Goal: Information Seeking & Learning: Find contact information

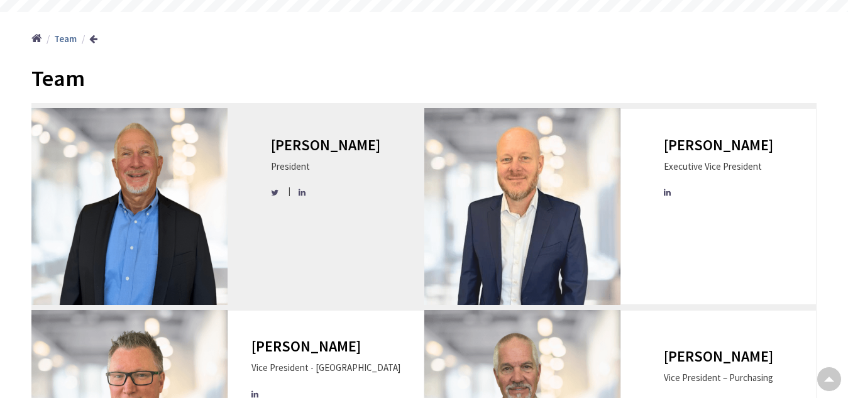
scroll to position [126, 0]
drag, startPoint x: 288, startPoint y: 123, endPoint x: 365, endPoint y: 122, distance: 76.7
click at [365, 137] on h3 "[PERSON_NAME]" at bounding box center [325, 145] width 109 height 16
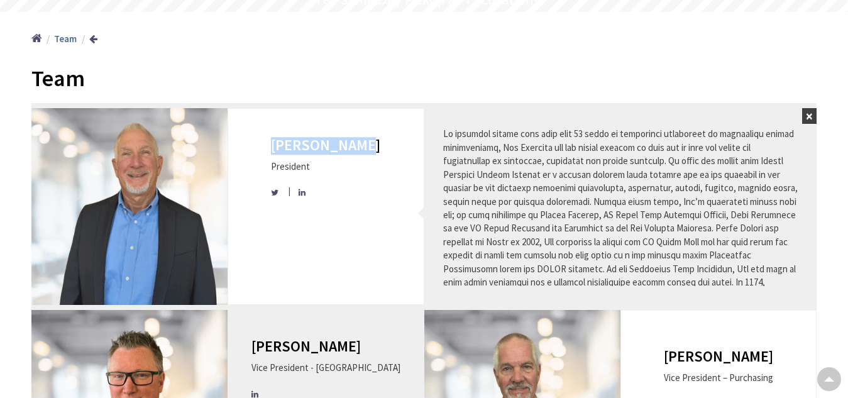
copy h3 "[PERSON_NAME]"
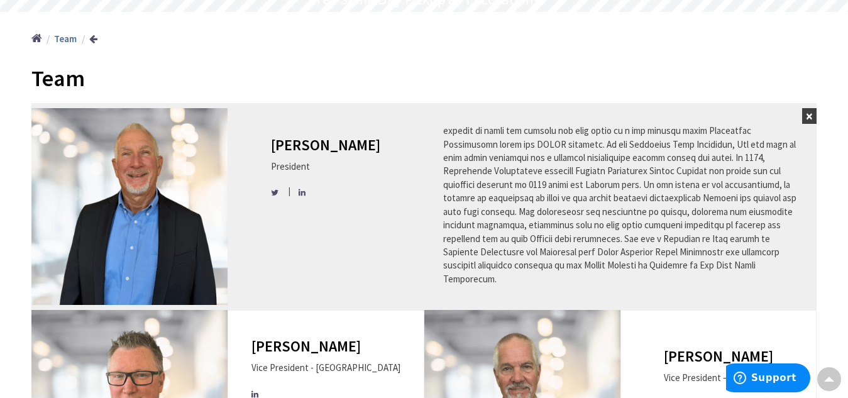
click at [280, 136] on div "[PERSON_NAME] President" at bounding box center [326, 206] width 196 height 196
copy h3 "[PERSON_NAME]"
click at [252, 140] on div "[PERSON_NAME] President" at bounding box center [326, 206] width 196 height 196
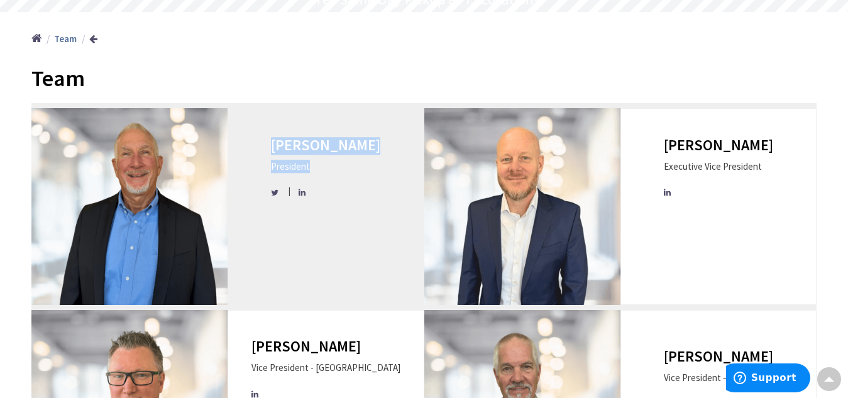
drag, startPoint x: 278, startPoint y: 163, endPoint x: 340, endPoint y: 160, distance: 62.4
click at [340, 160] on div "[PERSON_NAME] President" at bounding box center [326, 206] width 196 height 196
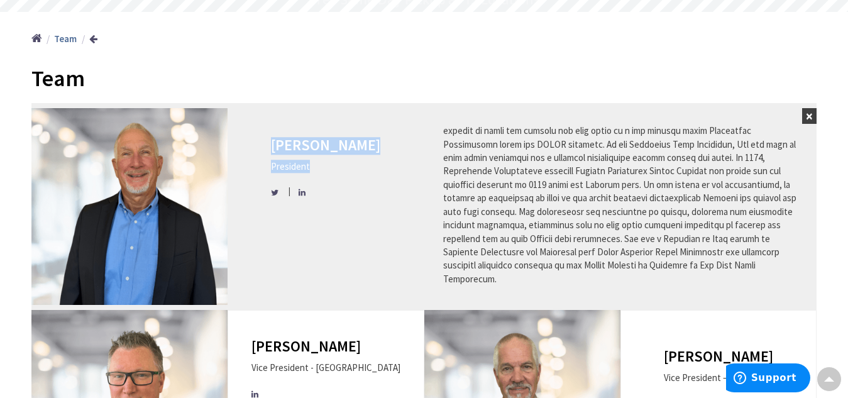
click at [323, 158] on div "[PERSON_NAME] President" at bounding box center [325, 171] width 109 height 69
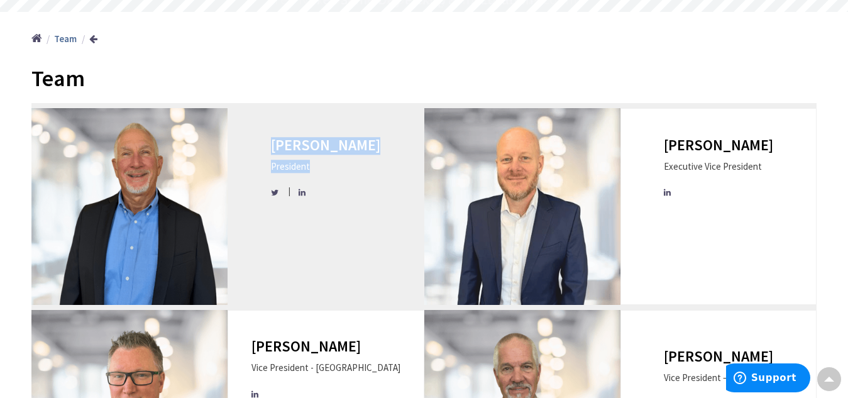
drag, startPoint x: 280, startPoint y: 165, endPoint x: 340, endPoint y: 164, distance: 59.8
click at [340, 164] on div "[PERSON_NAME] President" at bounding box center [326, 206] width 196 height 196
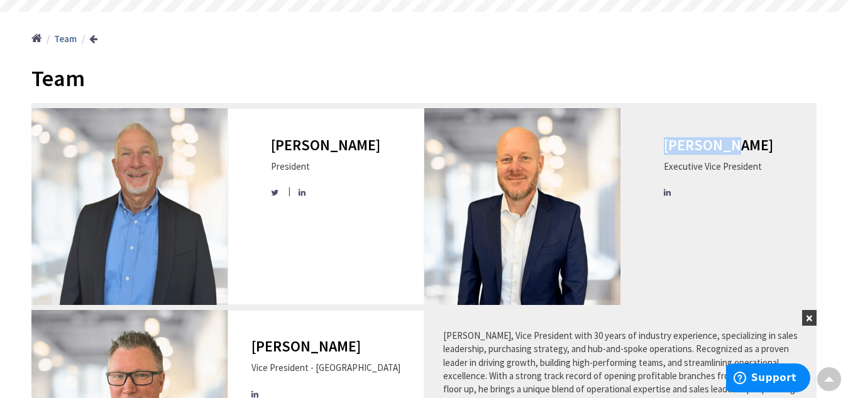
drag, startPoint x: 679, startPoint y: 138, endPoint x: 743, endPoint y: 150, distance: 65.4
click at [746, 140] on div "[PERSON_NAME] Executive Vice President" at bounding box center [719, 206] width 196 height 196
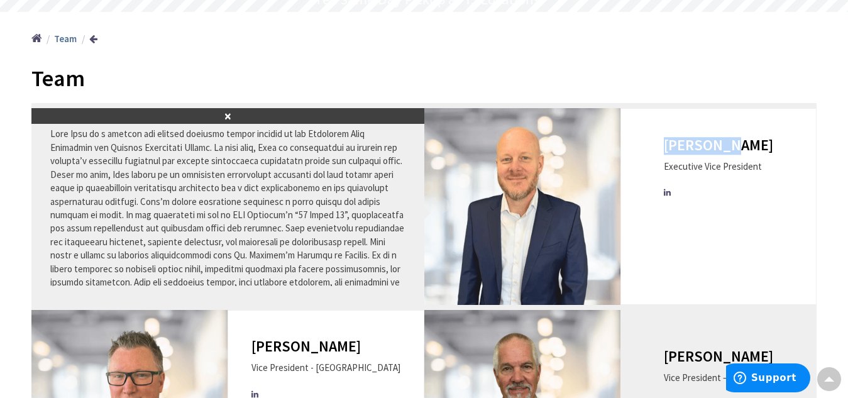
copy h3 "[PERSON_NAME]"
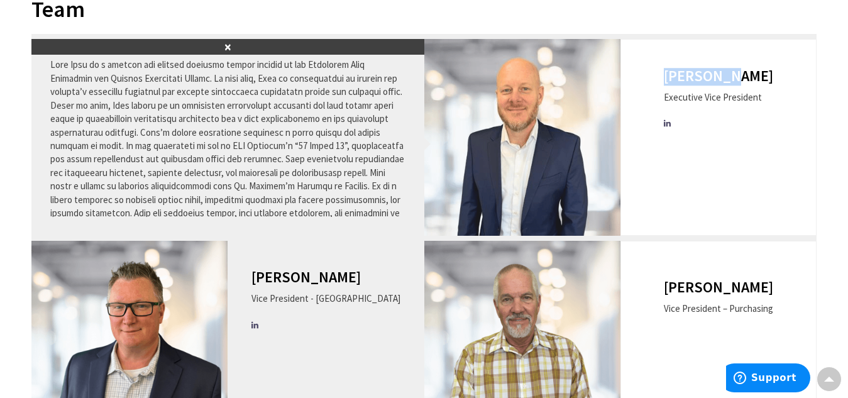
scroll to position [252, 0]
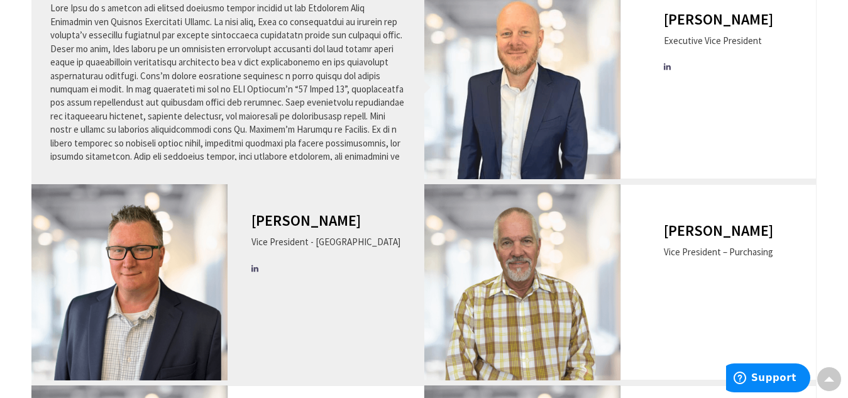
drag, startPoint x: 262, startPoint y: 202, endPoint x: 369, endPoint y: 209, distance: 107.1
click at [369, 209] on div "[PERSON_NAME] Vice President - [GEOGRAPHIC_DATA]" at bounding box center [326, 282] width 196 height 196
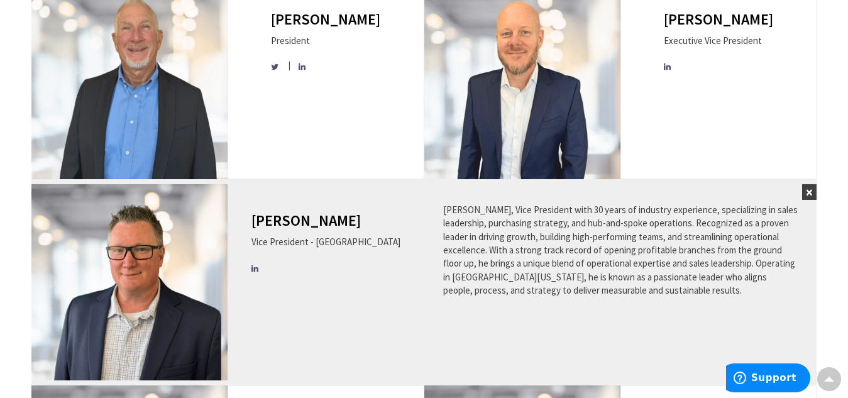
click at [369, 213] on div "[PERSON_NAME] Vice President - [GEOGRAPHIC_DATA]" at bounding box center [326, 282] width 196 height 196
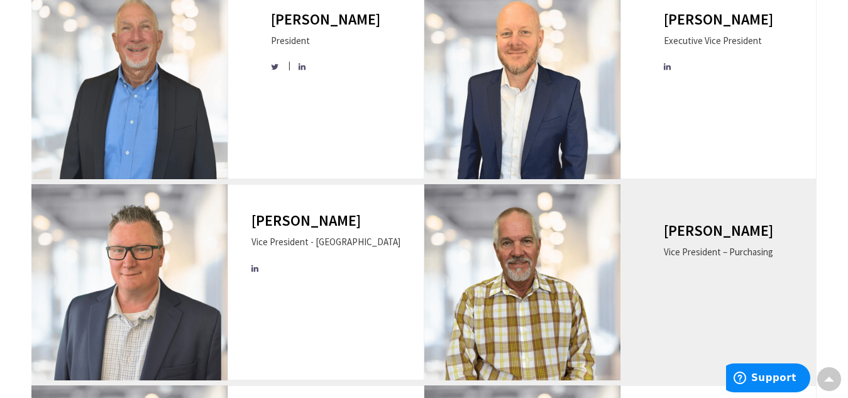
copy h3 "[PERSON_NAME]"
click at [671, 221] on div "[PERSON_NAME] Vice President – Purchasing" at bounding box center [719, 282] width 196 height 196
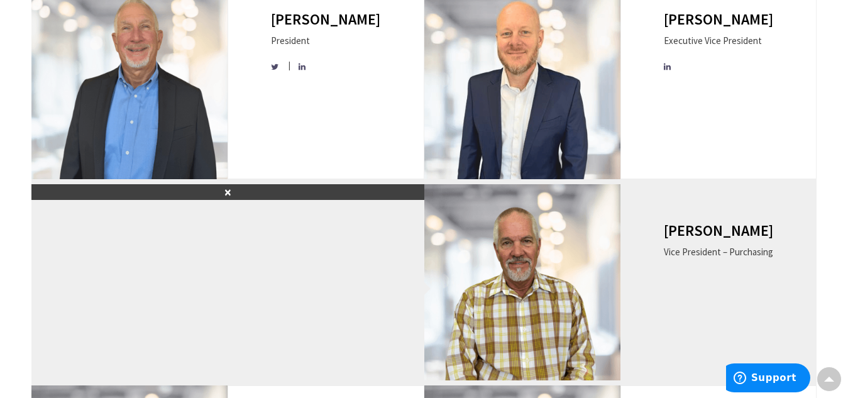
drag, startPoint x: 671, startPoint y: 221, endPoint x: 750, endPoint y: 228, distance: 78.9
click at [750, 228] on div "[PERSON_NAME] Vice President – Purchasing" at bounding box center [719, 282] width 196 height 196
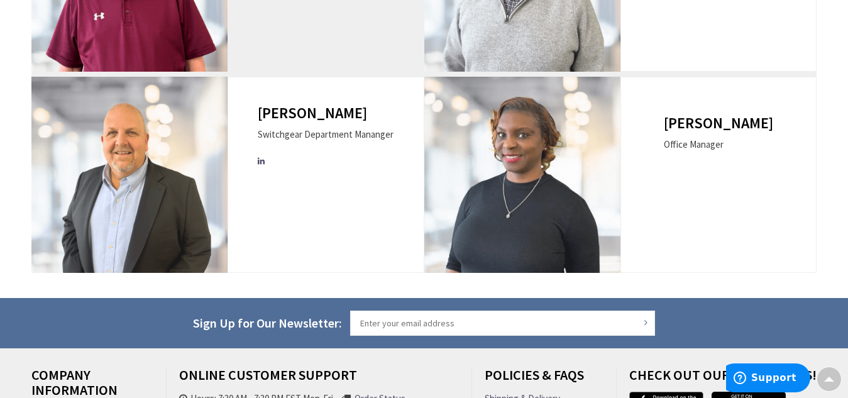
scroll to position [1258, 0]
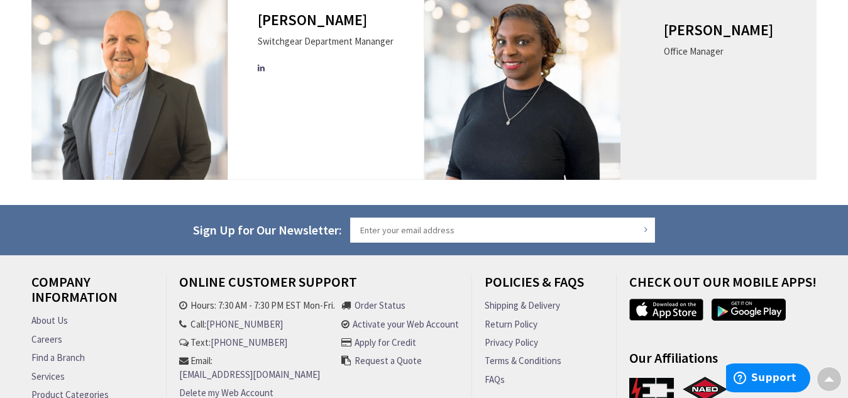
click at [658, 37] on div "[PERSON_NAME] Office Manager" at bounding box center [719, 82] width 196 height 196
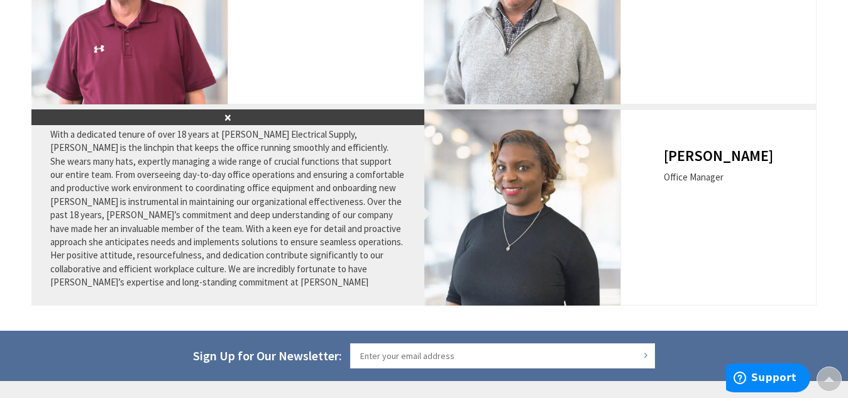
scroll to position [0, 0]
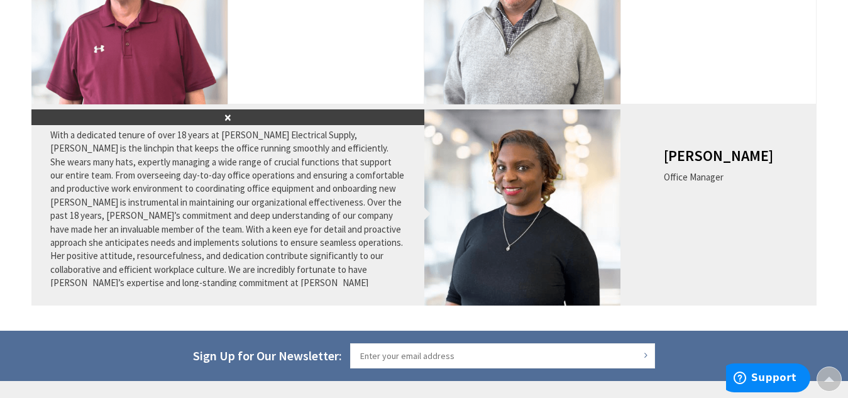
drag, startPoint x: 679, startPoint y: 153, endPoint x: 768, endPoint y: 156, distance: 89.3
click at [768, 156] on div "[PERSON_NAME] Office Manager" at bounding box center [719, 207] width 196 height 196
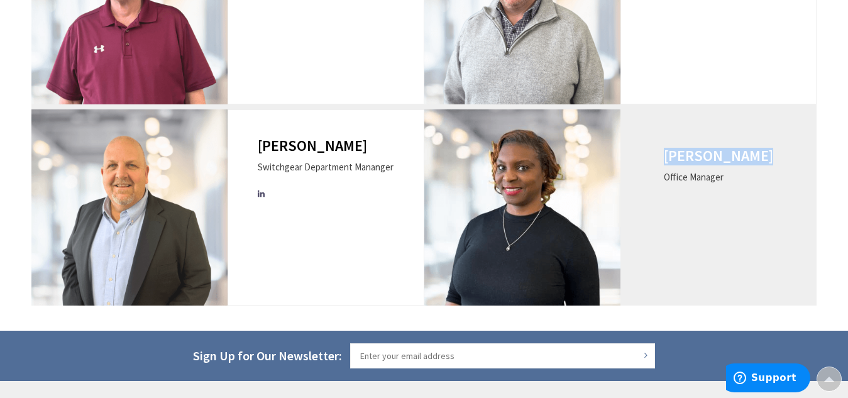
drag, startPoint x: 676, startPoint y: 155, endPoint x: 760, endPoint y: 169, distance: 84.8
click at [759, 153] on div "[PERSON_NAME] Office Manager" at bounding box center [719, 207] width 196 height 196
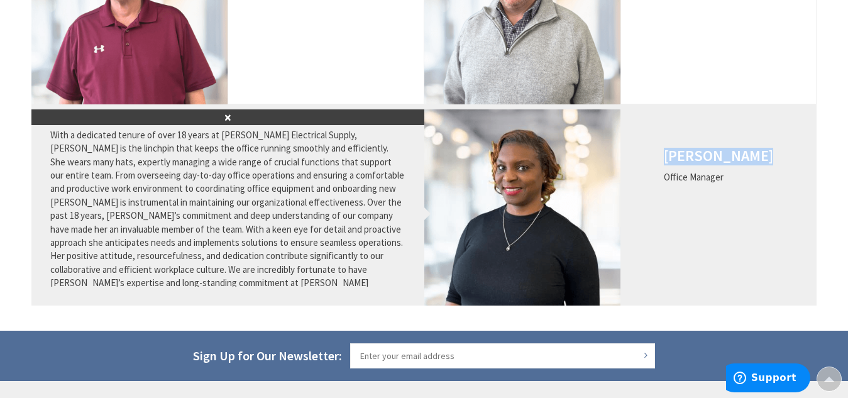
copy h3 "[PERSON_NAME]"
drag, startPoint x: 672, startPoint y: 180, endPoint x: 741, endPoint y: 179, distance: 68.6
click at [741, 179] on div "[PERSON_NAME] Office Manager" at bounding box center [719, 207] width 196 height 196
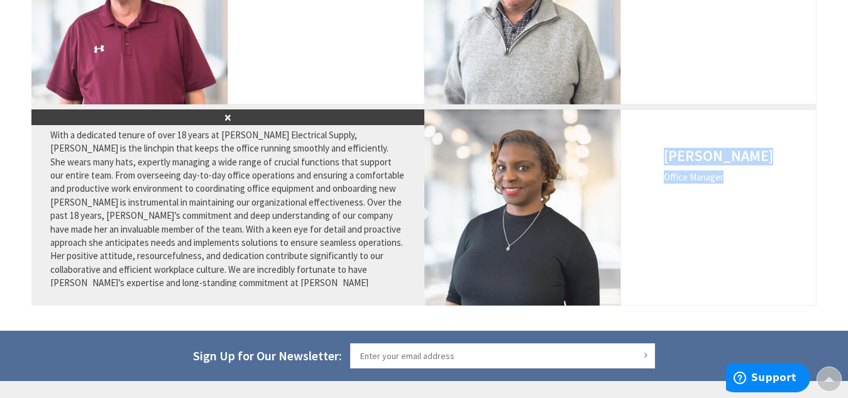
copy div "[PERSON_NAME] Office Manager"
